Goal: Task Accomplishment & Management: Manage account settings

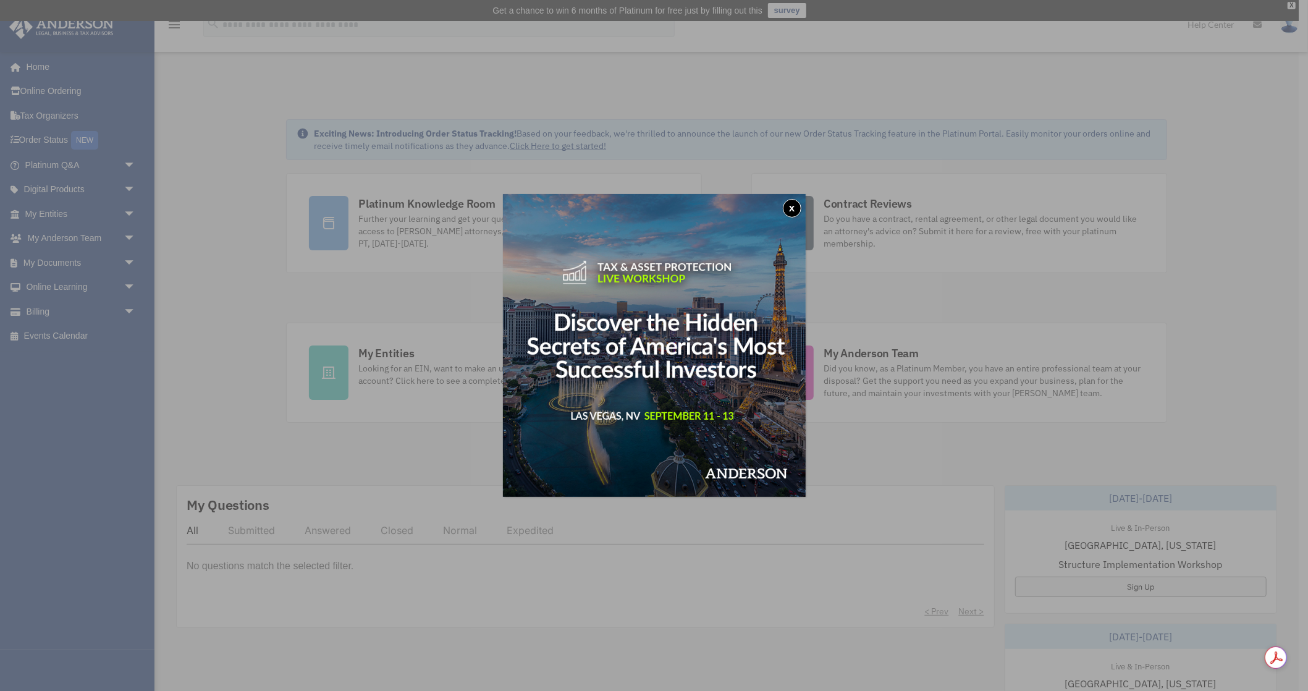
click at [789, 207] on button "x" at bounding box center [792, 208] width 19 height 19
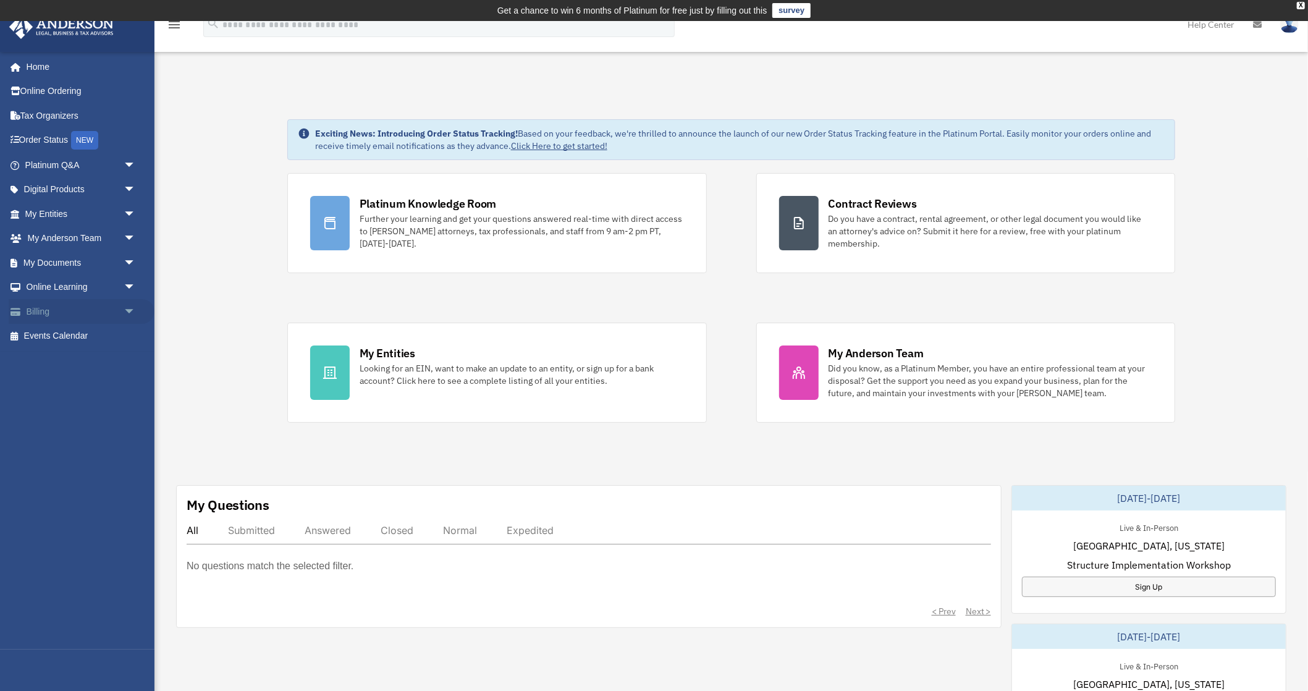
click at [132, 306] on span "arrow_drop_down" at bounding box center [136, 311] width 25 height 25
click at [82, 357] on link "Past Invoices" at bounding box center [85, 361] width 137 height 25
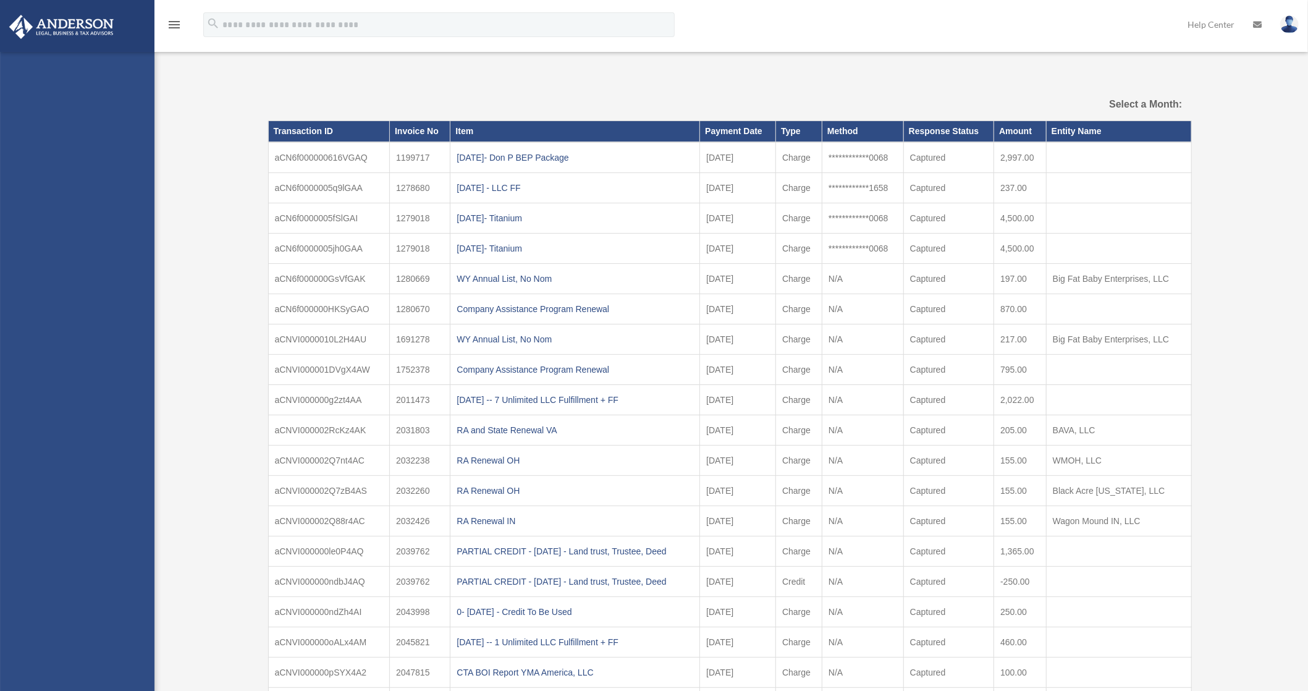
select select
